Goal: Transaction & Acquisition: Purchase product/service

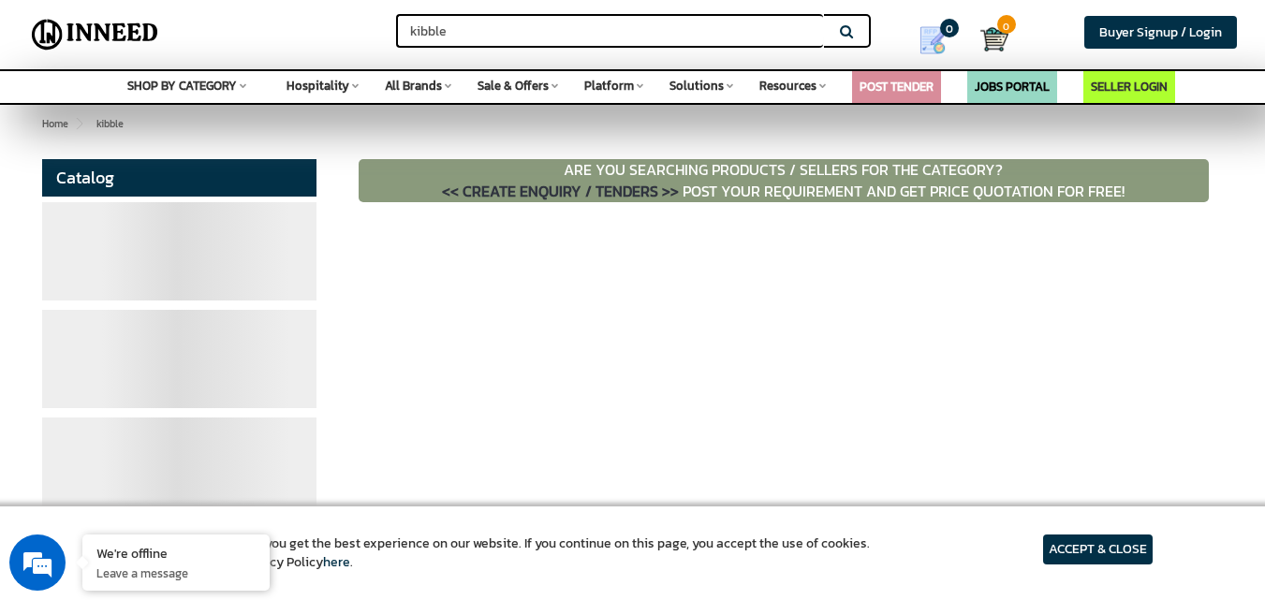
click at [1107, 549] on article "ACCEPT & CLOSE" at bounding box center [1098, 549] width 110 height 30
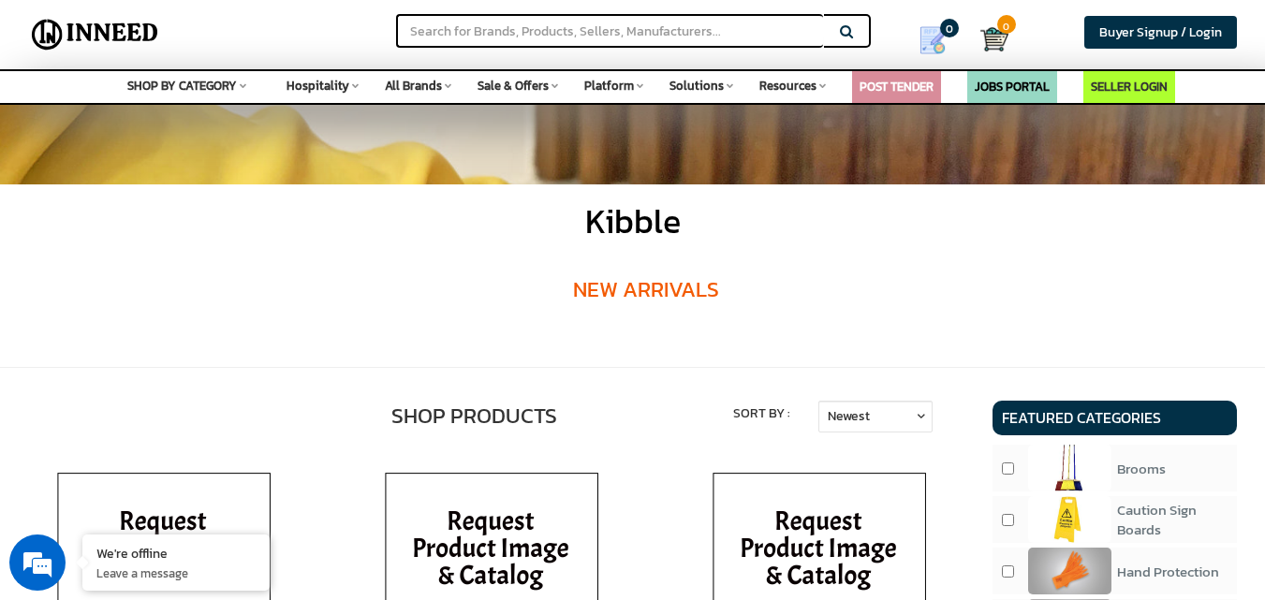
scroll to position [187, 0]
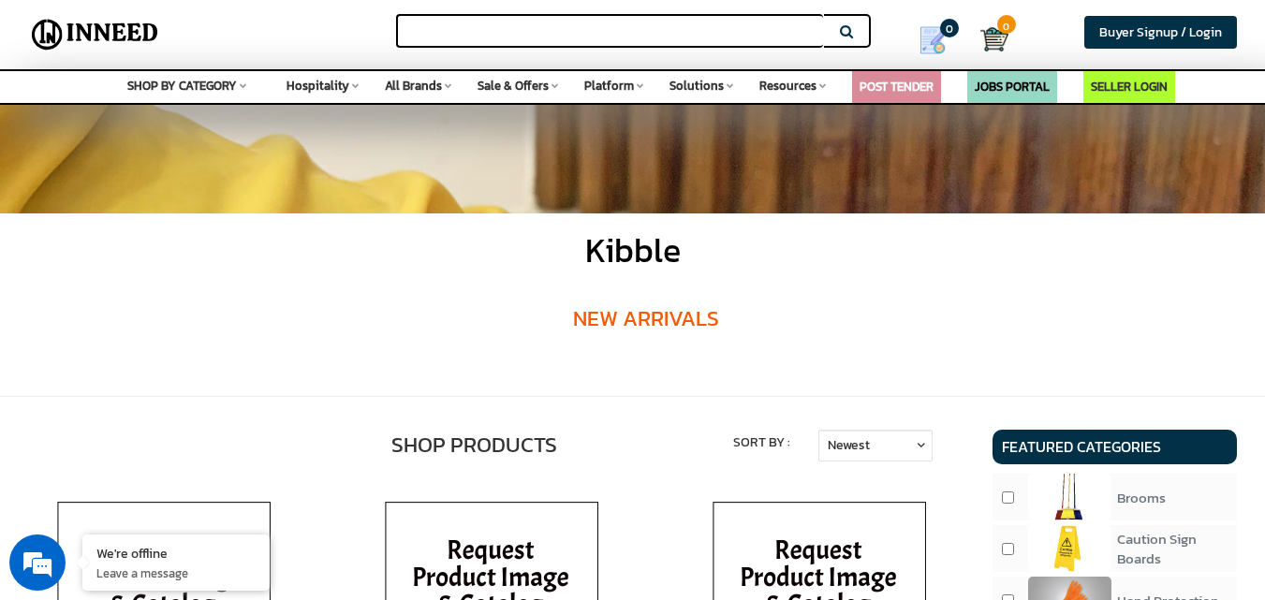
click at [642, 33] on input "text" at bounding box center [609, 31] width 427 height 34
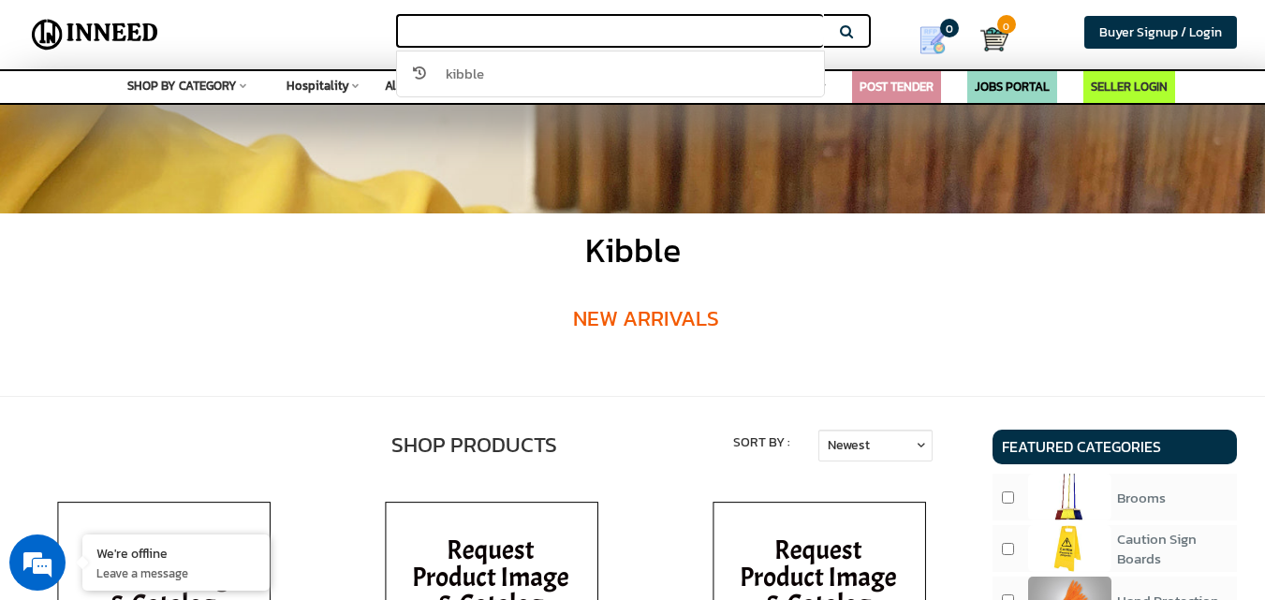
paste input "KCB07"
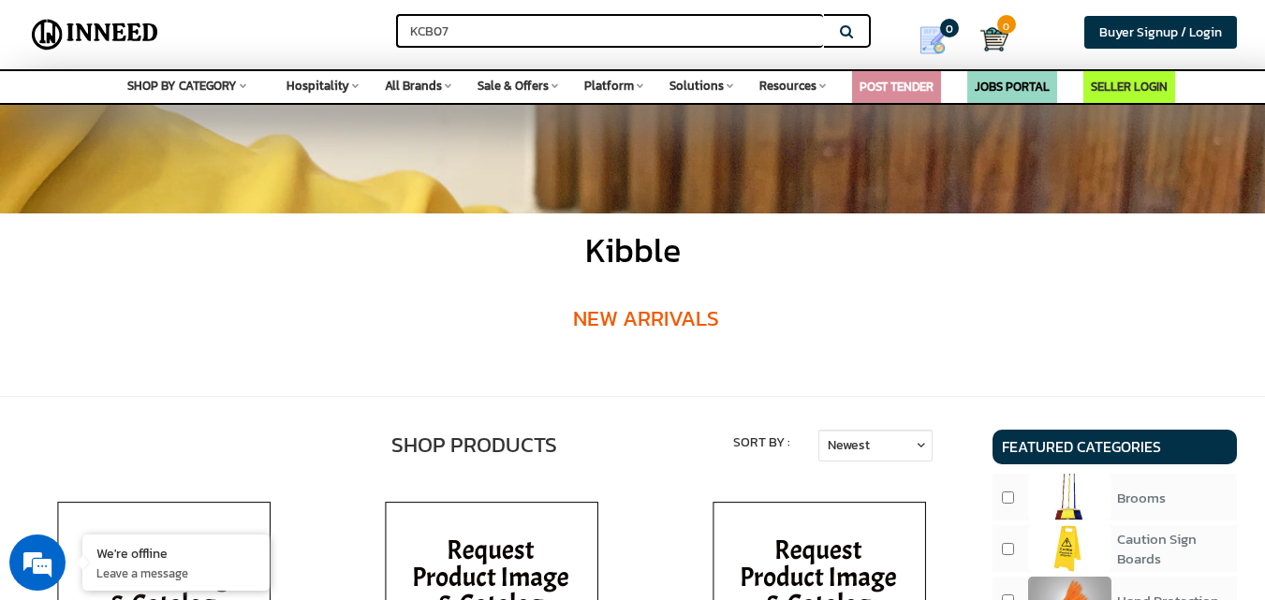
type input "KCB07"
click at [824, 14] on button "Search" at bounding box center [847, 31] width 47 height 34
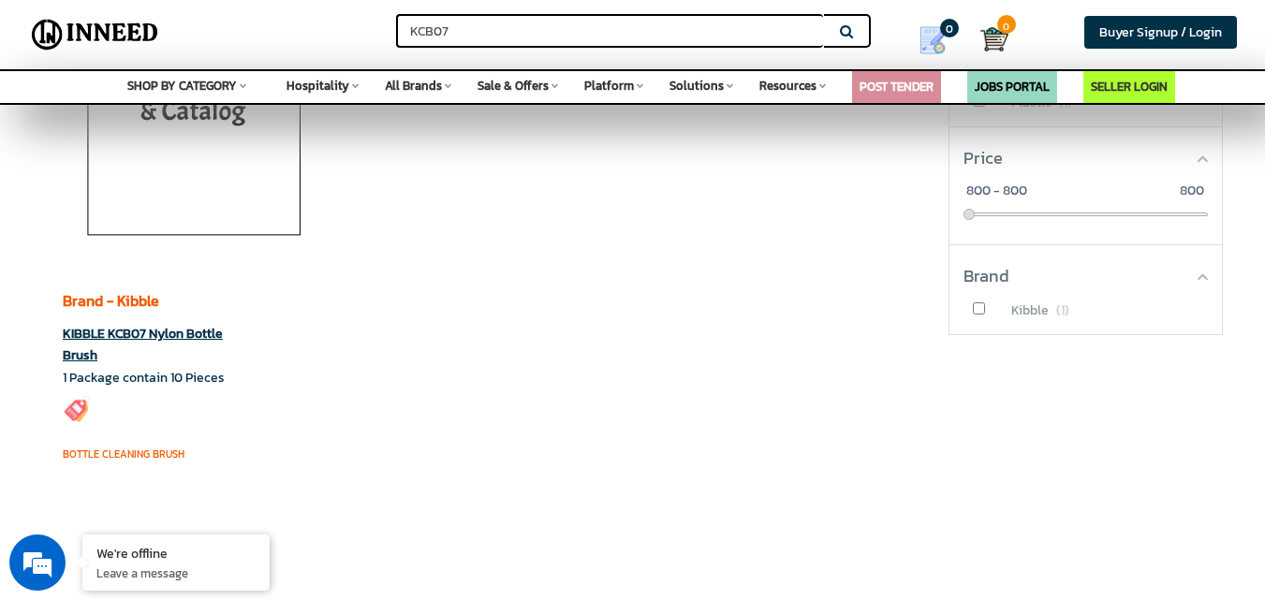
scroll to position [281, 0]
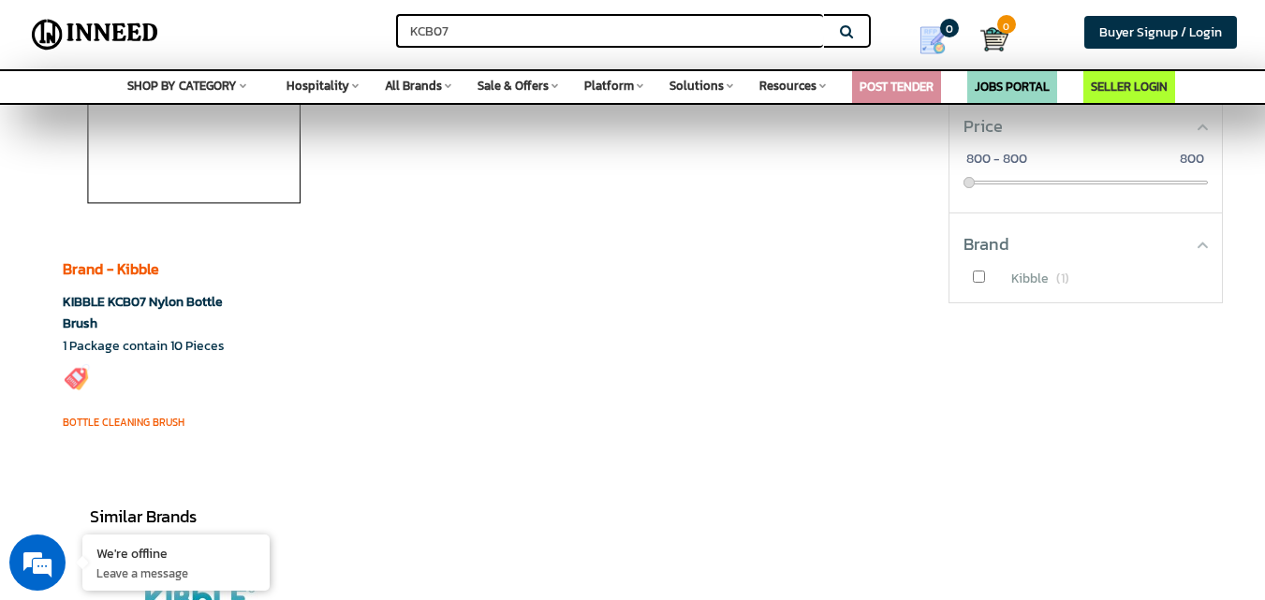
click at [134, 304] on link "KIBBLE KCB07 Nylon Bottle Brush" at bounding box center [143, 312] width 160 height 41
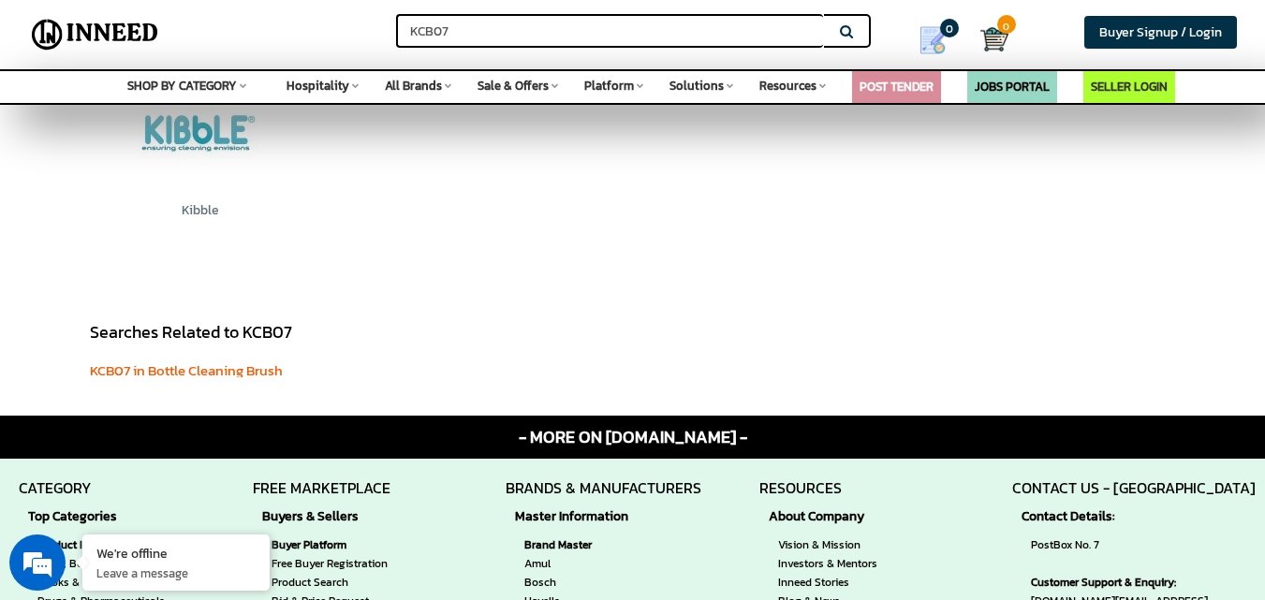
scroll to position [562, 0]
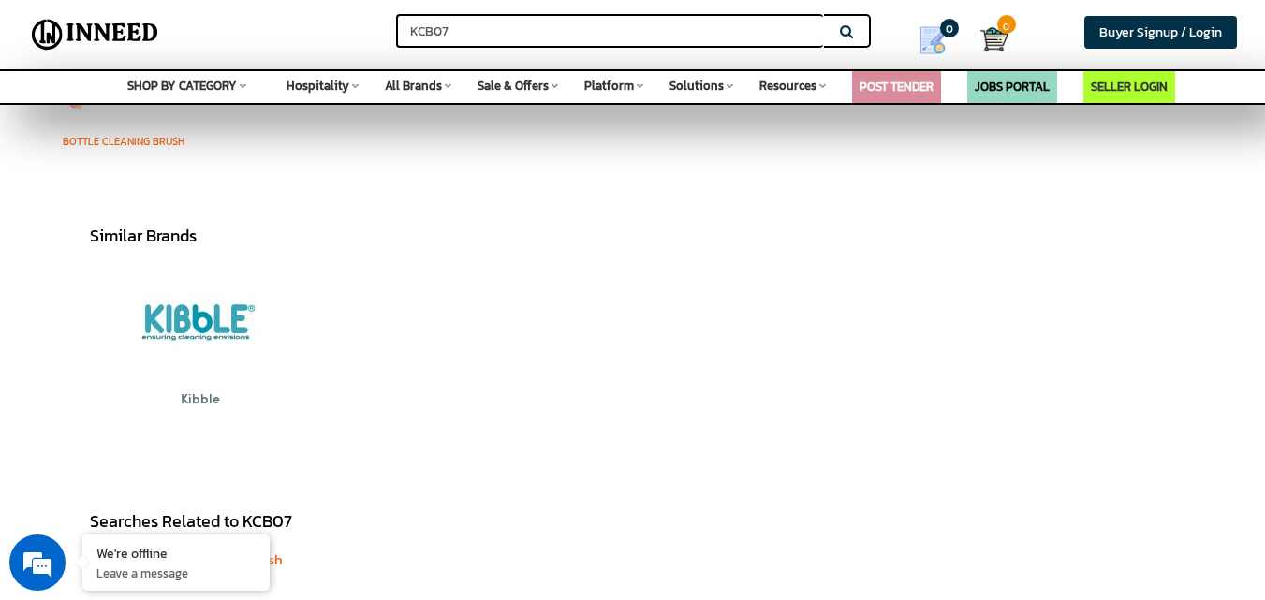
click at [187, 329] on img at bounding box center [199, 322] width 117 height 117
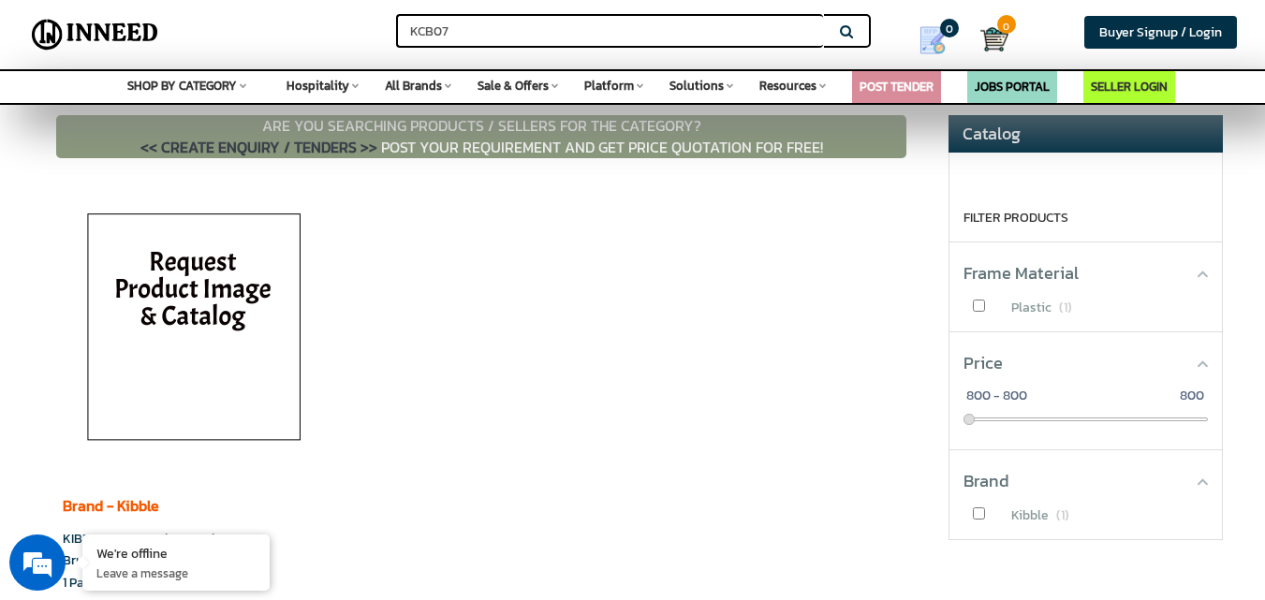
scroll to position [0, 0]
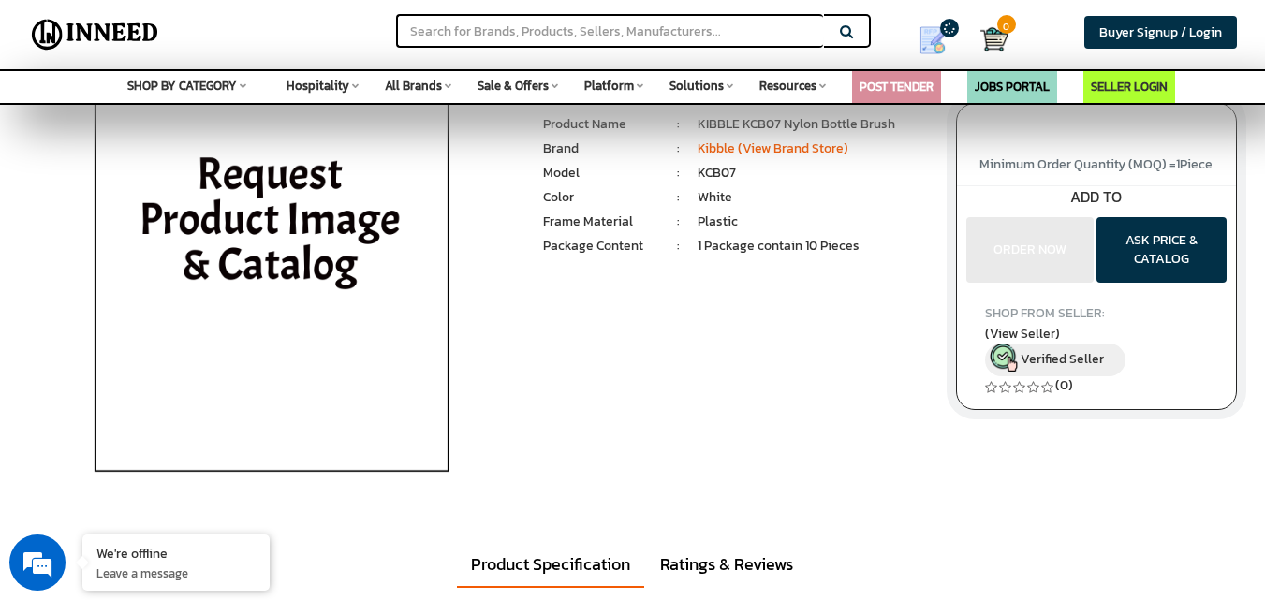
scroll to position [94, 0]
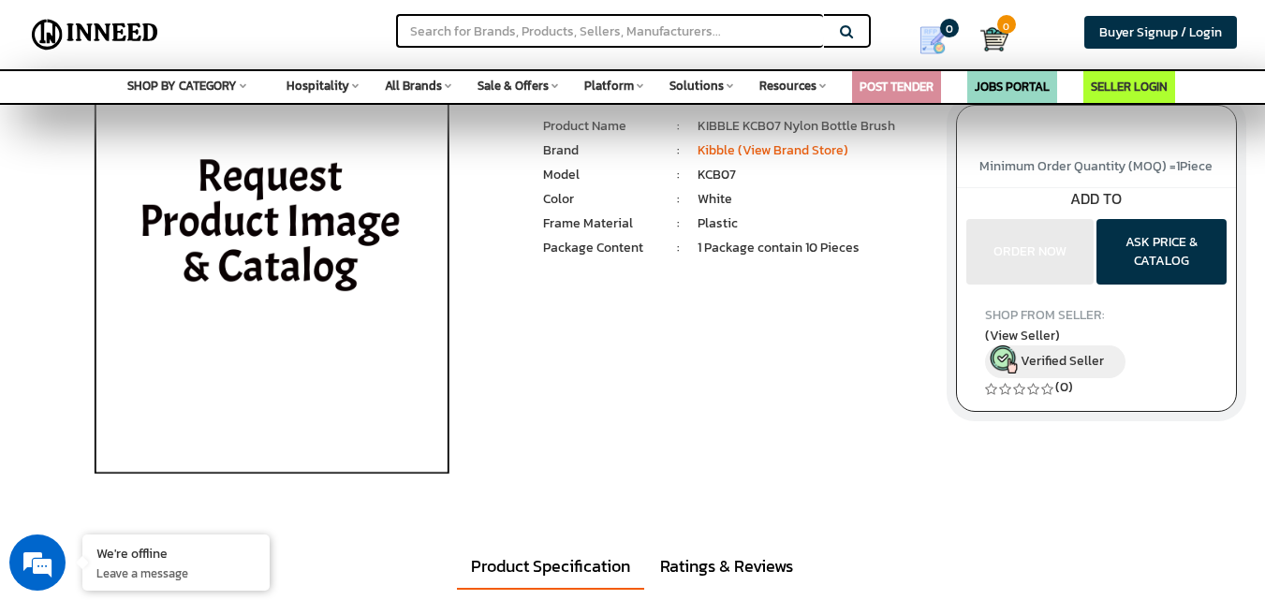
click at [273, 215] on img at bounding box center [271, 292] width 437 height 468
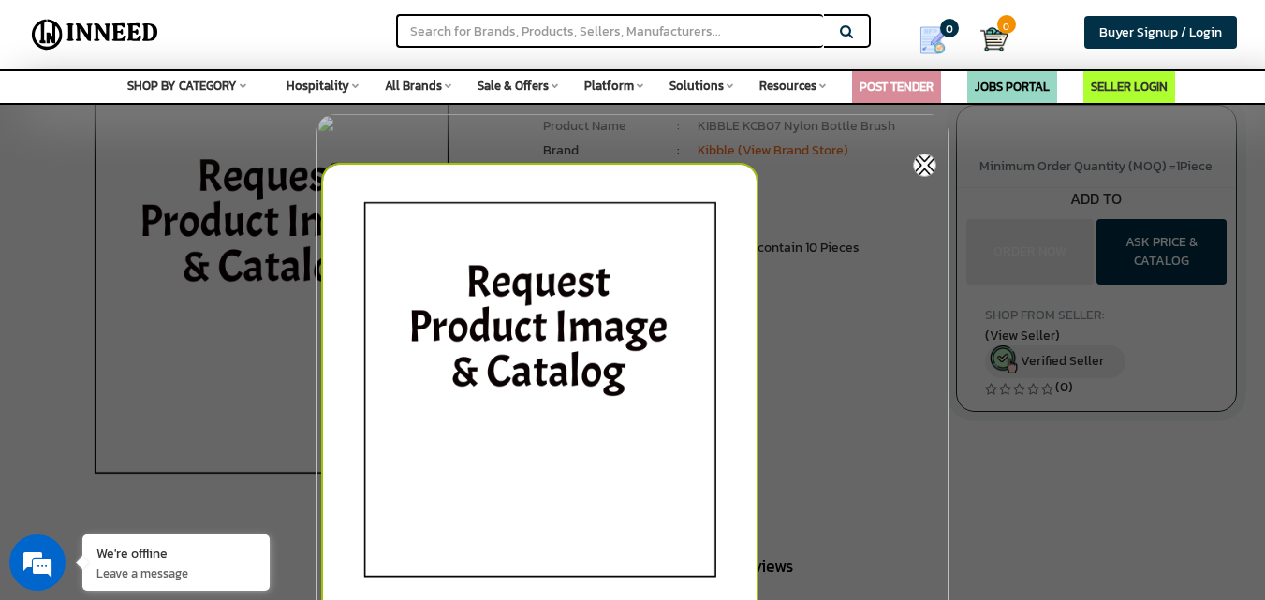
click at [926, 165] on img at bounding box center [924, 165] width 23 height 23
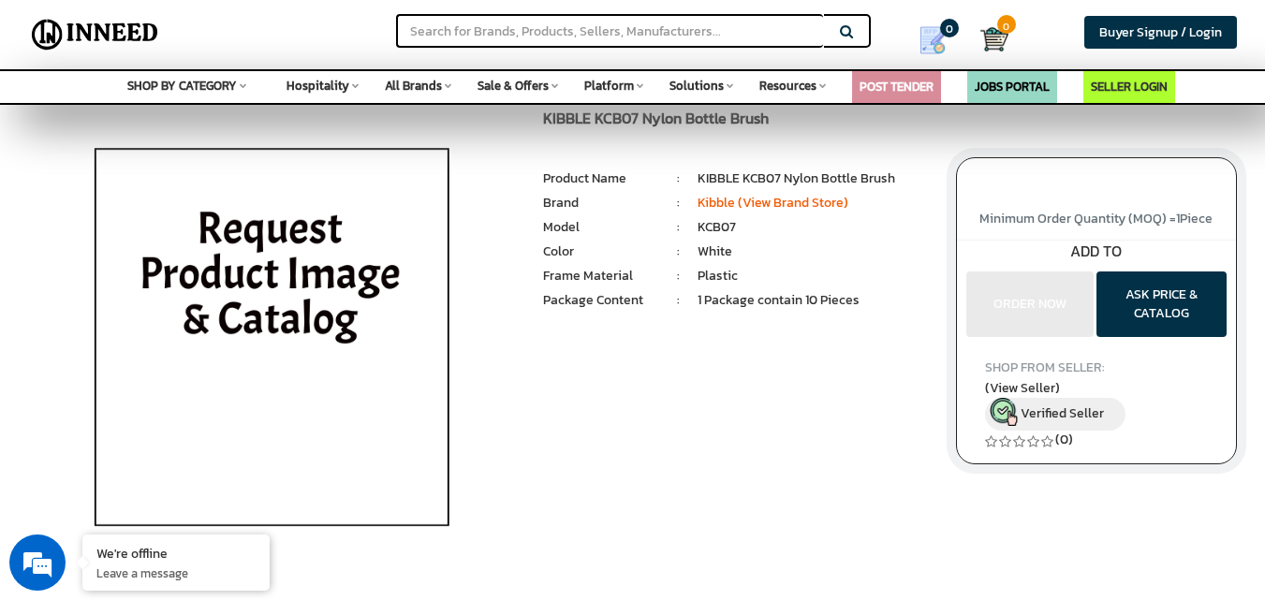
scroll to position [0, 0]
